Goal: Find contact information: Find contact information

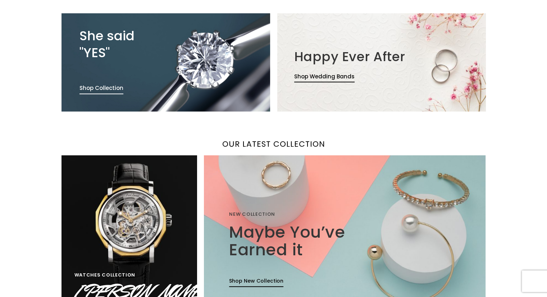
scroll to position [395, 0]
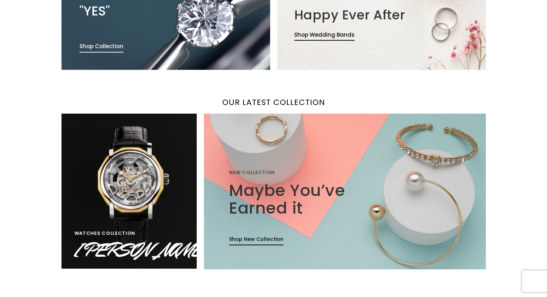
click at [263, 167] on img at bounding box center [344, 191] width 301 height 166
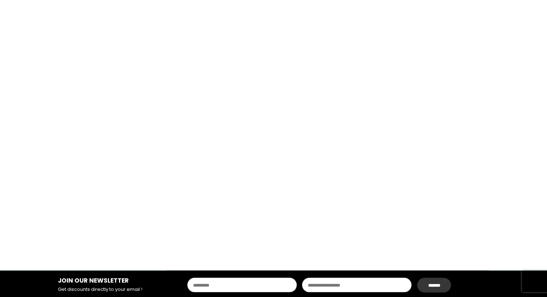
scroll to position [1186, 0]
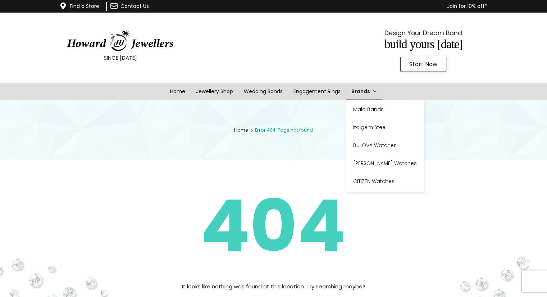
click at [369, 95] on link "Brands" at bounding box center [364, 92] width 37 height 18
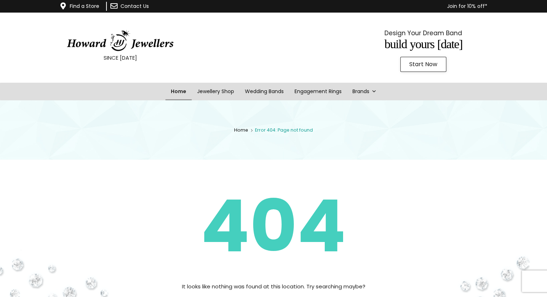
click at [175, 92] on link "Home" at bounding box center [178, 92] width 26 height 18
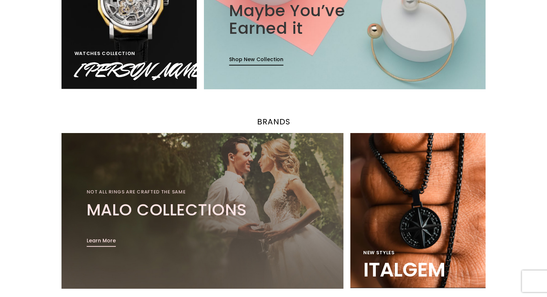
scroll to position [683, 0]
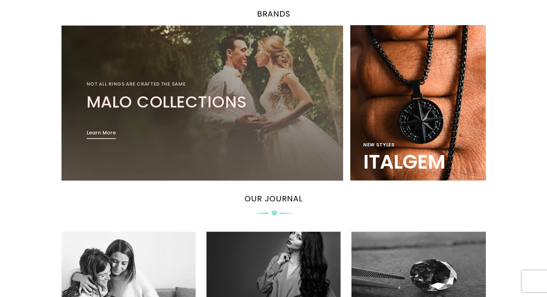
click at [373, 156] on link "ITALGEM" at bounding box center [404, 162] width 82 height 28
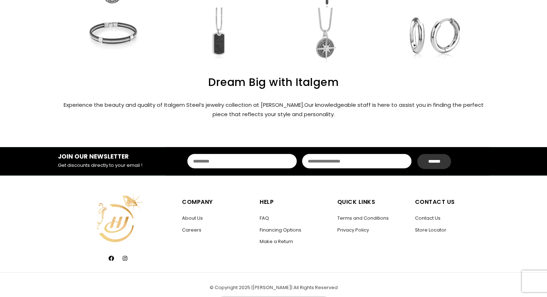
scroll to position [450, 0]
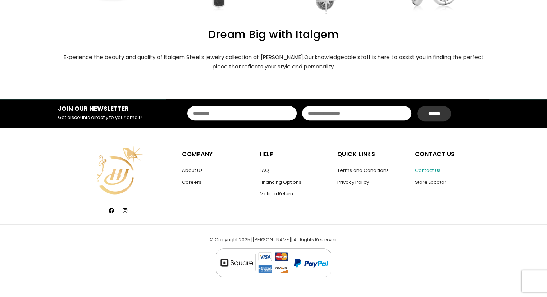
click at [431, 170] on link "Contact Us" at bounding box center [428, 170] width 26 height 7
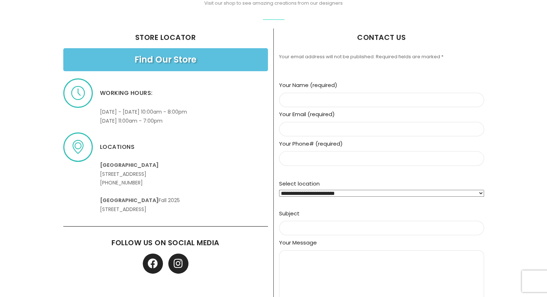
scroll to position [216, 0]
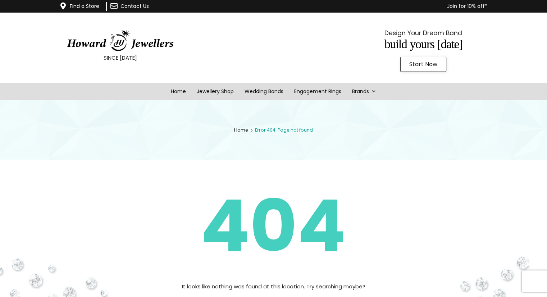
click at [133, 6] on link "Contact Us" at bounding box center [134, 6] width 28 height 7
